Goal: Transaction & Acquisition: Register for event/course

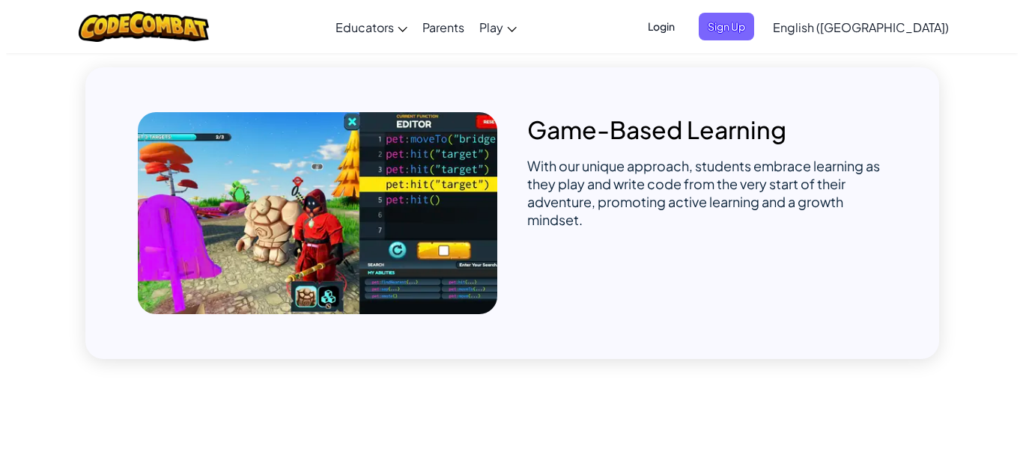
scroll to position [973, 0]
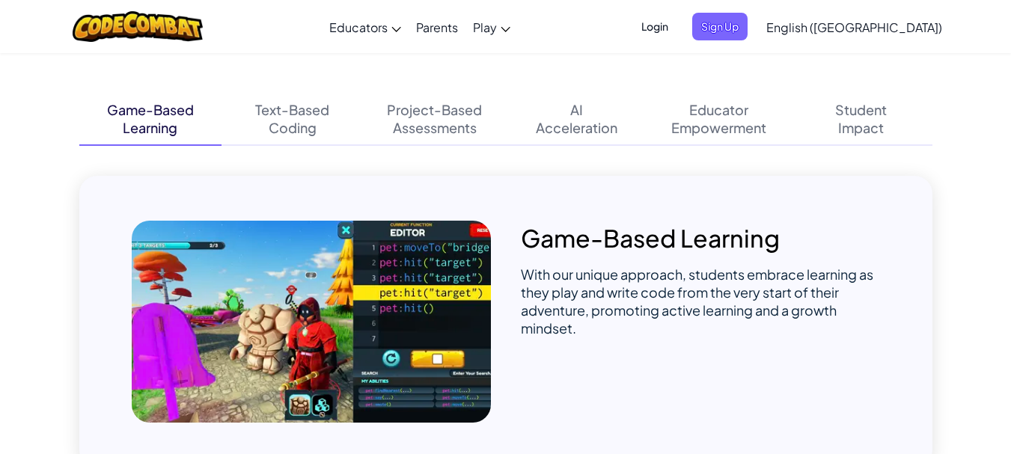
click at [677, 26] on span "Login" at bounding box center [655, 27] width 45 height 28
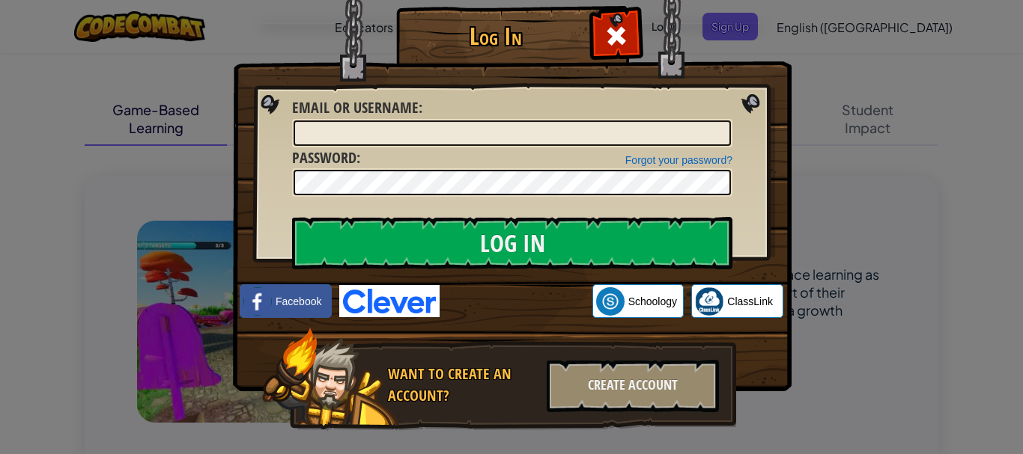
click at [677, 44] on img at bounding box center [512, 174] width 558 height 436
click at [612, 34] on span at bounding box center [616, 36] width 24 height 24
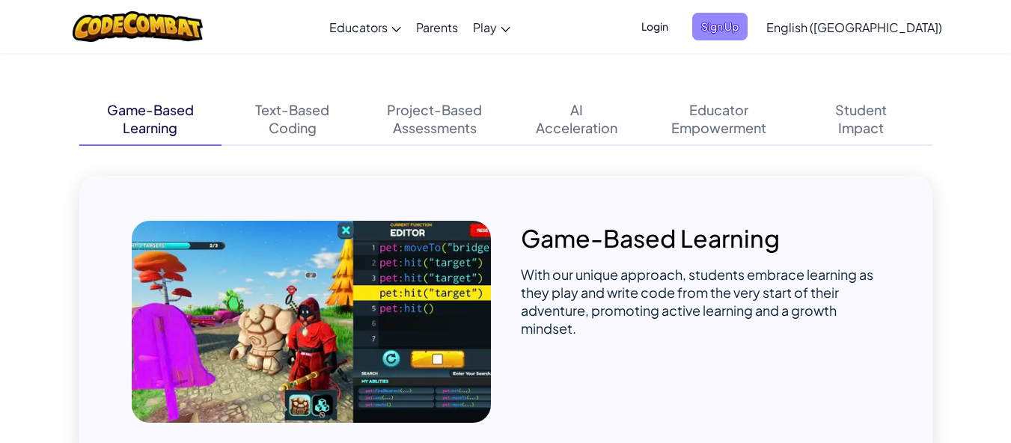
click at [748, 26] on span "Sign Up" at bounding box center [719, 27] width 55 height 28
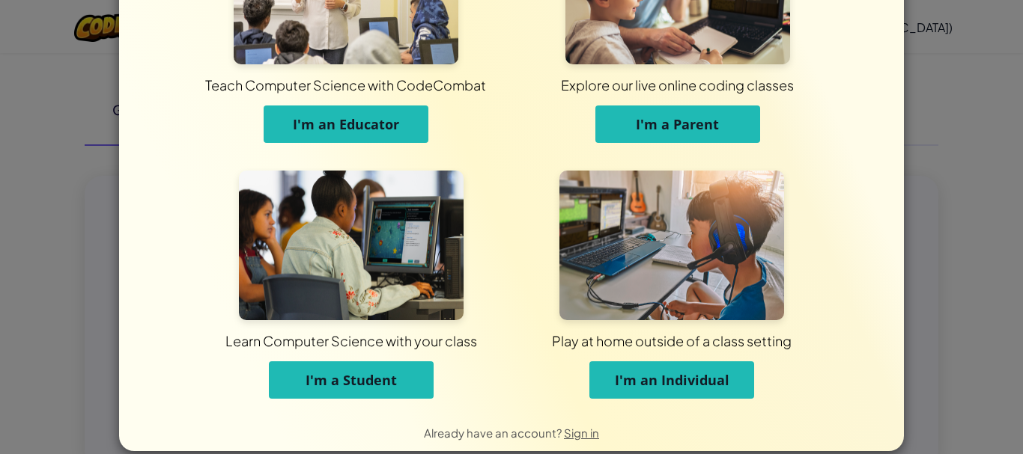
scroll to position [138, 0]
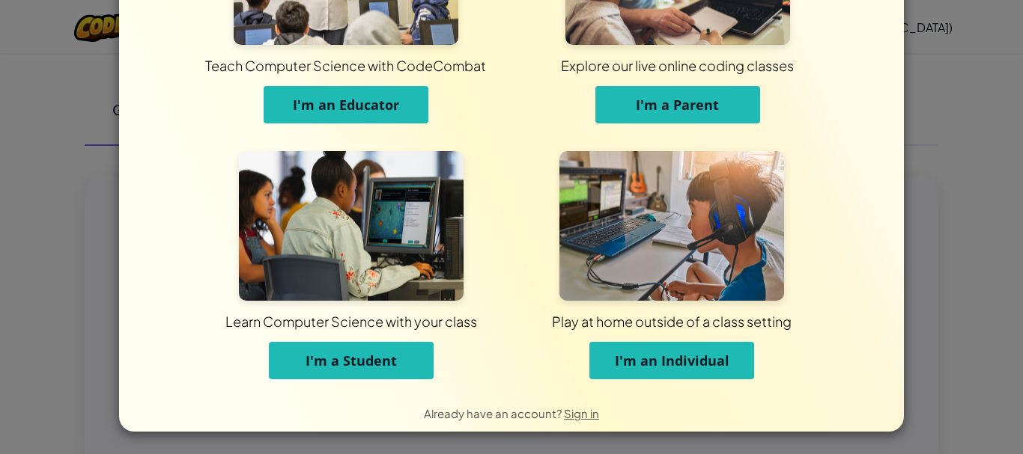
click at [672, 363] on span "I'm an Individual" at bounding box center [672, 361] width 115 height 18
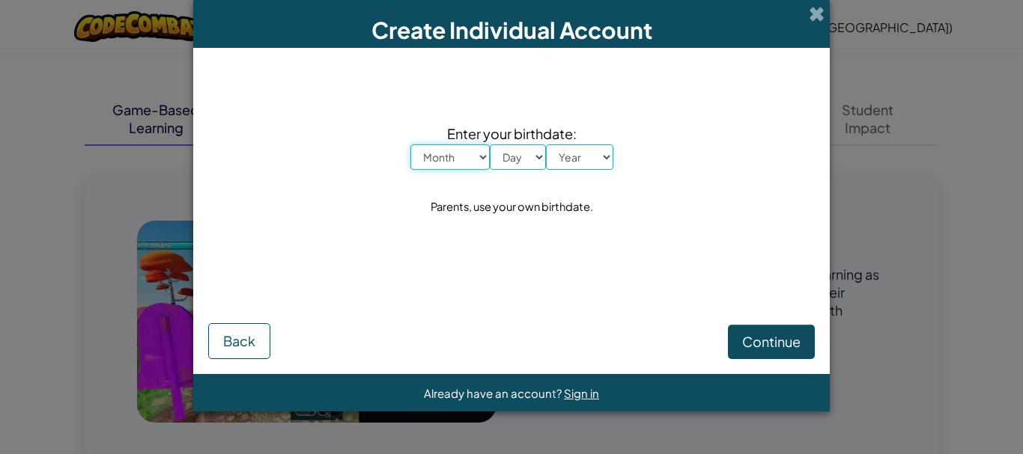
scroll to position [0, 0]
drag, startPoint x: 457, startPoint y: 154, endPoint x: 466, endPoint y: 165, distance: 14.3
click at [456, 153] on select "Month January February March April May June July August September October Novem…" at bounding box center [449, 156] width 79 height 25
select select "10"
click at [410, 144] on select "Month January February March April May June July August September October Novem…" at bounding box center [449, 156] width 79 height 25
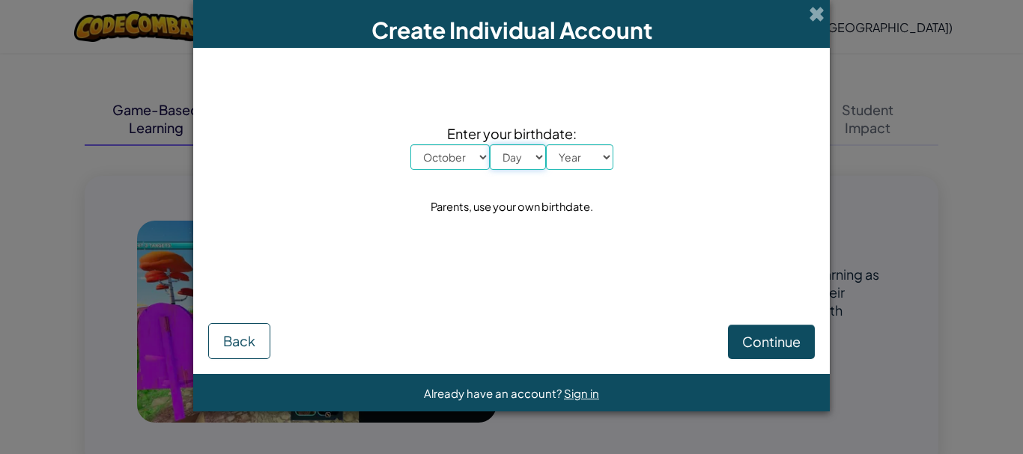
drag, startPoint x: 523, startPoint y: 156, endPoint x: 527, endPoint y: 168, distance: 12.1
click at [523, 156] on select "Day 1 2 3 4 5 6 7 8 9 10 11 12 13 14 15 16 17 18 19 20 21 22 23 24 25 26 27 28 …" at bounding box center [518, 156] width 56 height 25
select select "7"
click at [490, 144] on select "Day 1 2 3 4 5 6 7 8 9 10 11 12 13 14 15 16 17 18 19 20 21 22 23 24 25 26 27 28 …" at bounding box center [518, 156] width 56 height 25
click at [560, 153] on select "Year [DATE] 2024 2023 2022 2021 2020 2019 2018 2017 2016 2015 2014 2013 2012 20…" at bounding box center [579, 156] width 67 height 25
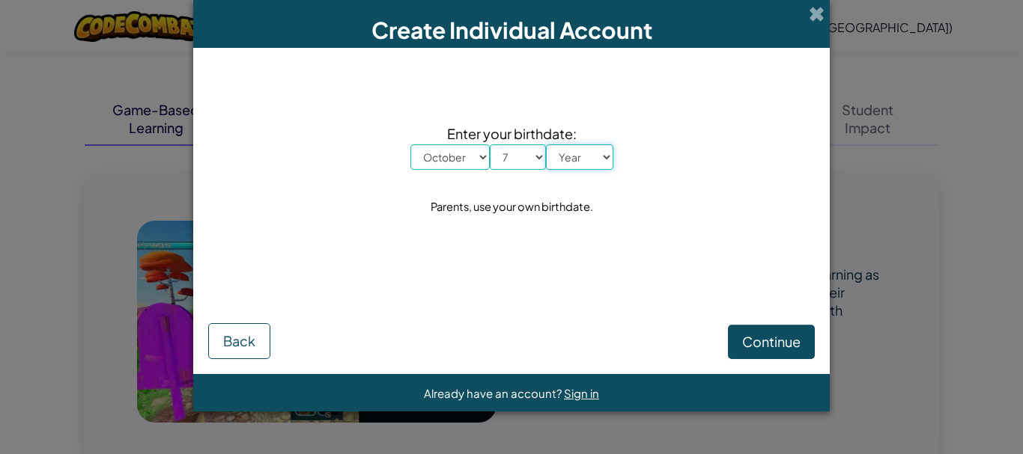
select select "2004"
click at [546, 144] on select "Year [DATE] 2024 2023 2022 2021 2020 2019 2018 2017 2016 2015 2014 2013 2012 20…" at bounding box center [579, 156] width 67 height 25
click at [772, 342] on span "Continue" at bounding box center [771, 341] width 58 height 17
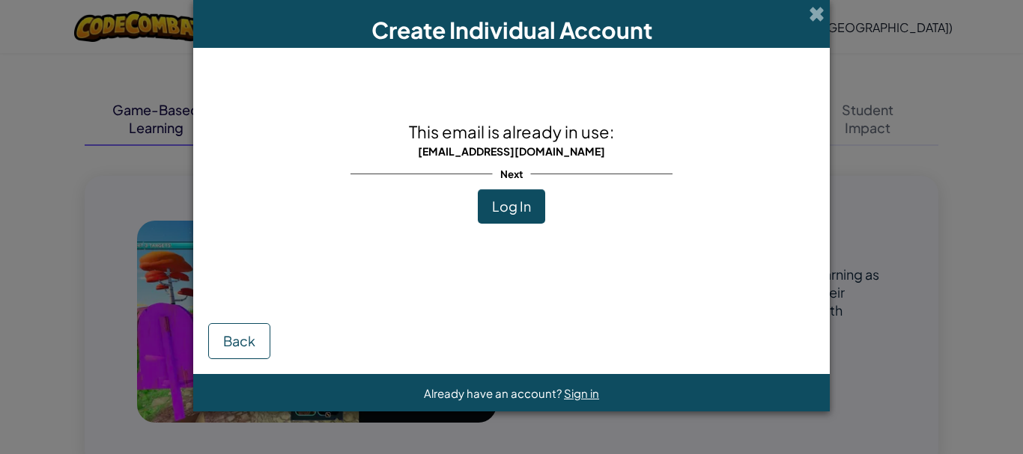
click at [471, 163] on div "Next" at bounding box center [511, 174] width 322 height 31
click at [510, 208] on span "Log In" at bounding box center [511, 206] width 39 height 17
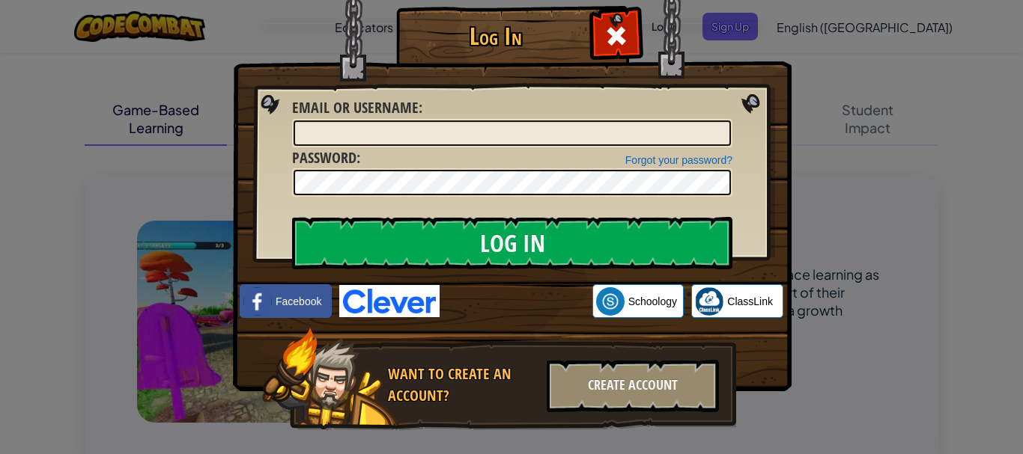
click at [497, 147] on div "Forgot your password? Password :" at bounding box center [512, 172] width 440 height 50
click at [497, 135] on input "Email or Username :" at bounding box center [511, 133] width 437 height 25
click at [496, 135] on input "Email or Username :" at bounding box center [511, 133] width 437 height 25
click at [499, 135] on input "Email or Username :" at bounding box center [511, 133] width 437 height 25
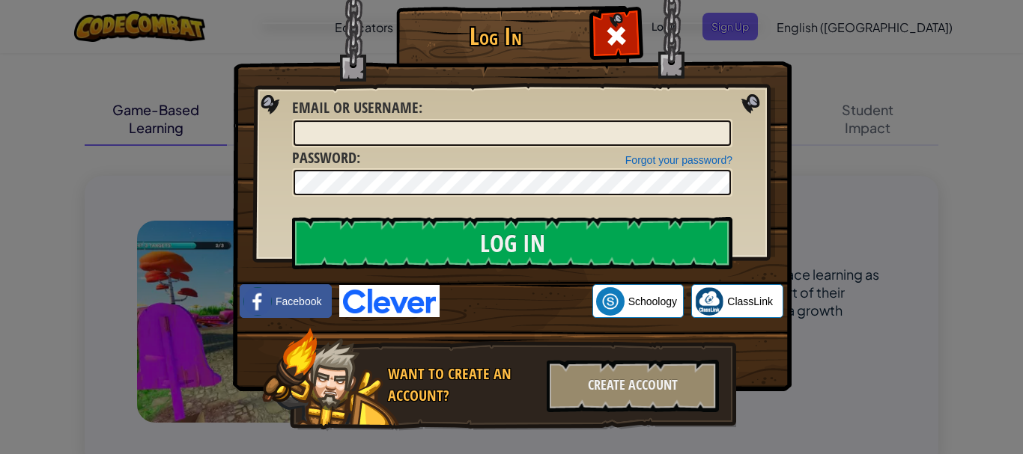
drag, startPoint x: 592, startPoint y: 34, endPoint x: 613, endPoint y: 28, distance: 21.8
click at [594, 34] on div at bounding box center [615, 33] width 47 height 47
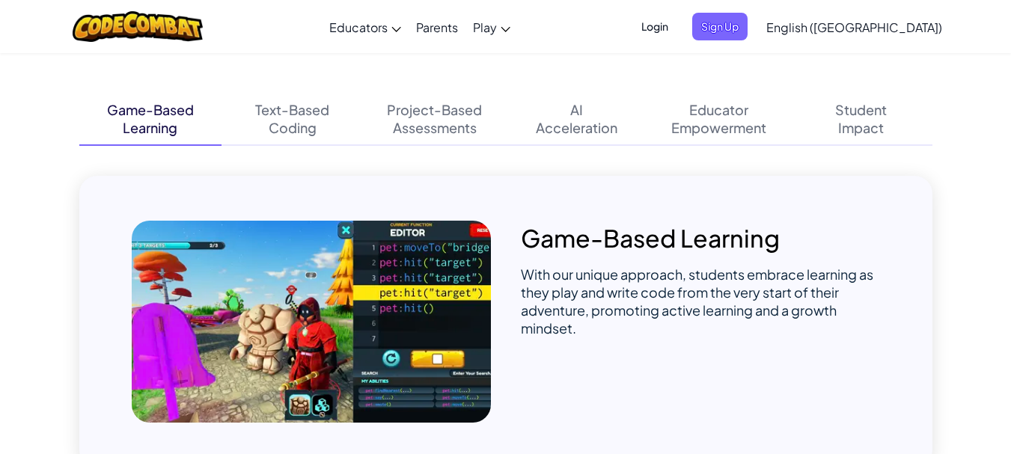
click at [677, 24] on span "Login" at bounding box center [655, 27] width 45 height 28
